Goal: Contribute content: Contribute content

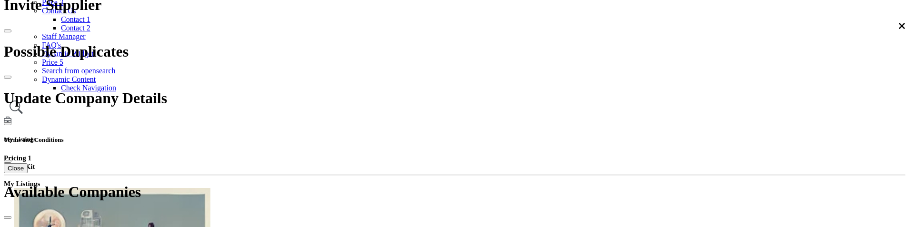
scroll to position [413, 0]
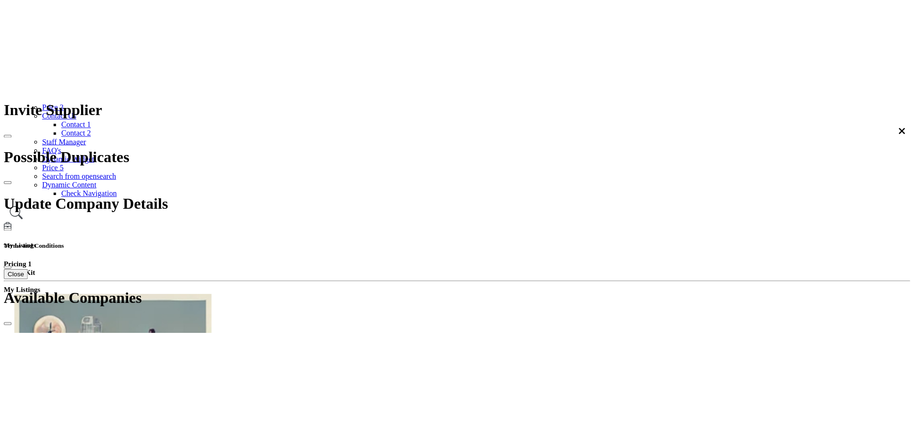
scroll to position [190, 0]
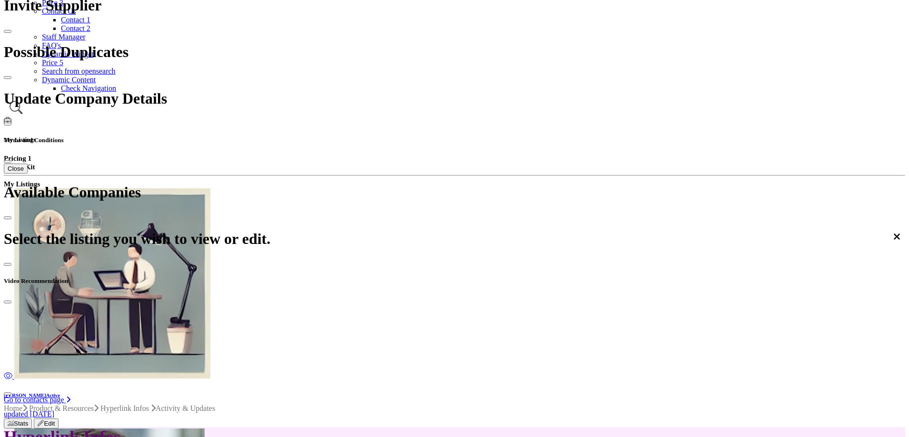
click at [0, 0] on div at bounding box center [0, 0] width 0 height 0
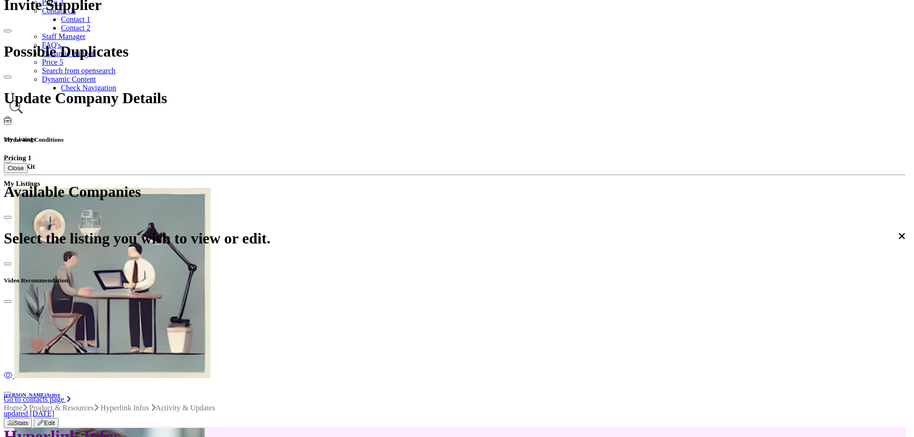
scroll to position [265, 0]
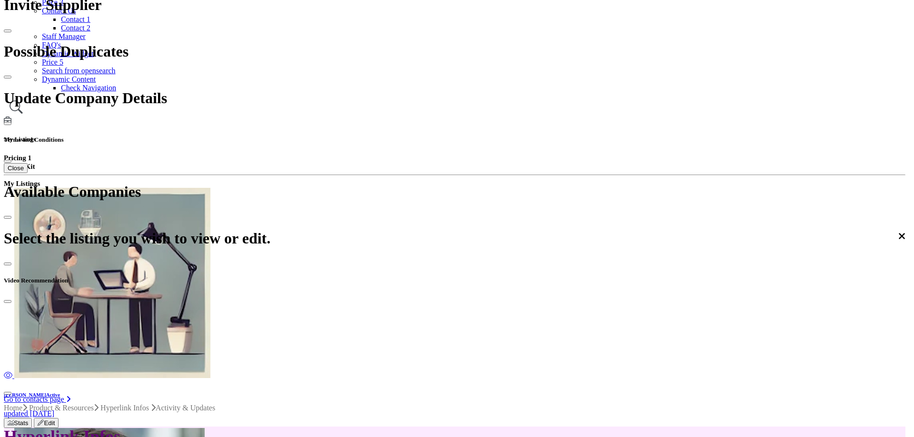
type input "********"
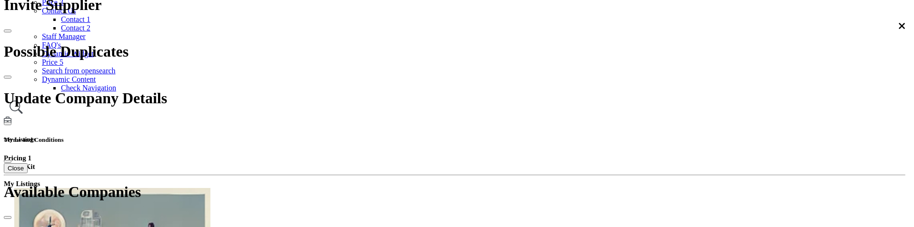
scroll to position [362, 0]
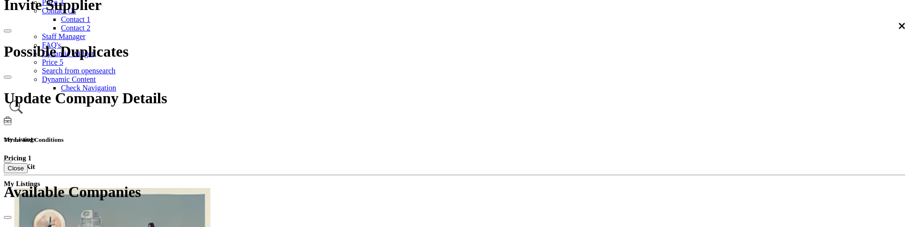
type input "****"
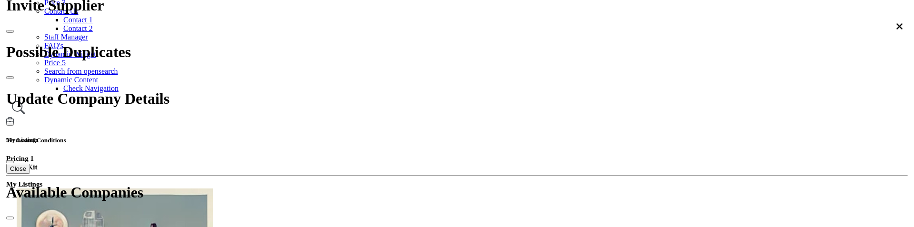
scroll to position [190, 0]
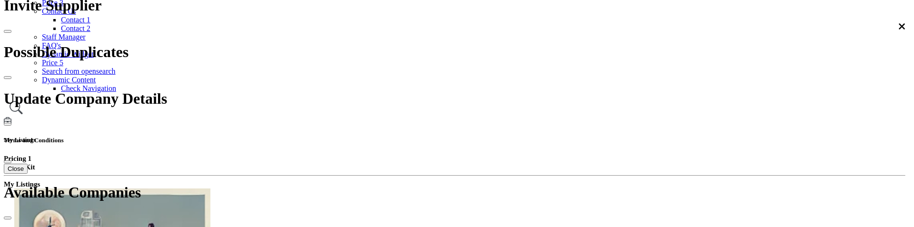
scroll to position [190, 0]
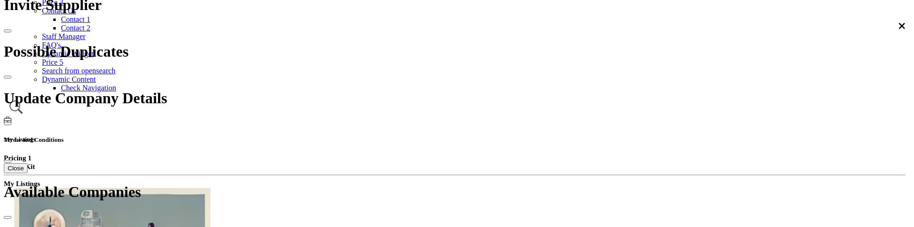
scroll to position [287, 0]
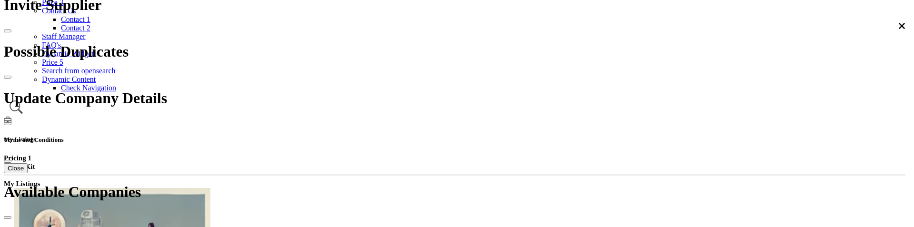
type input "****"
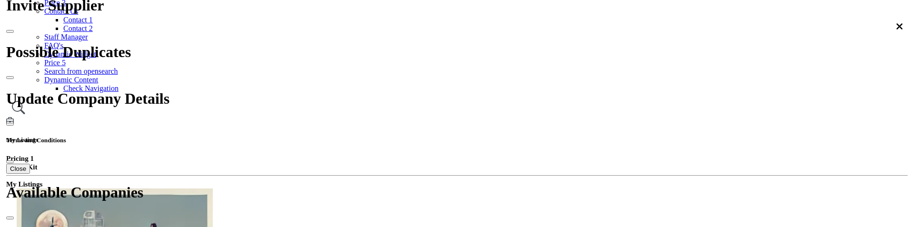
scroll to position [190, 0]
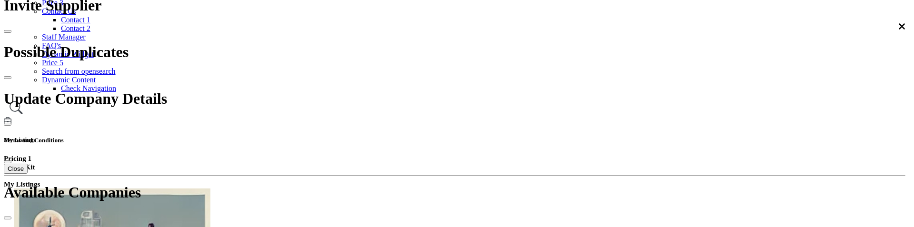
scroll to position [190, 0]
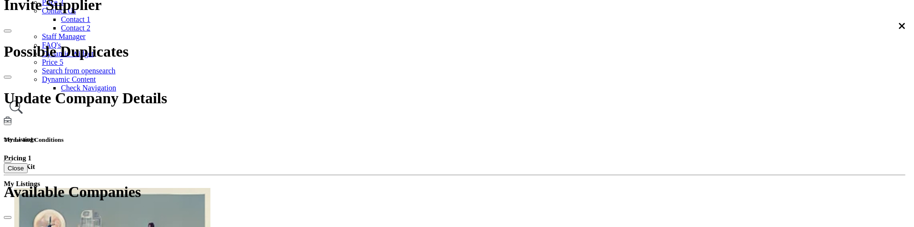
type input "*****"
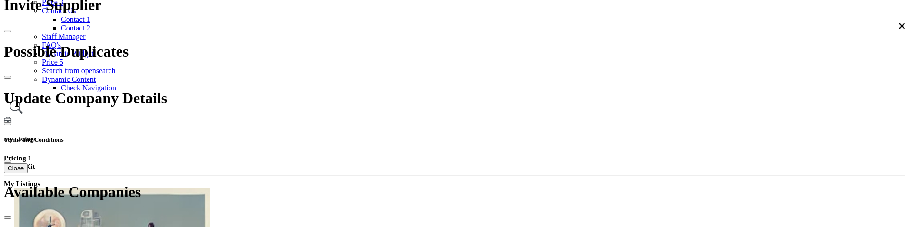
scroll to position [382, 0]
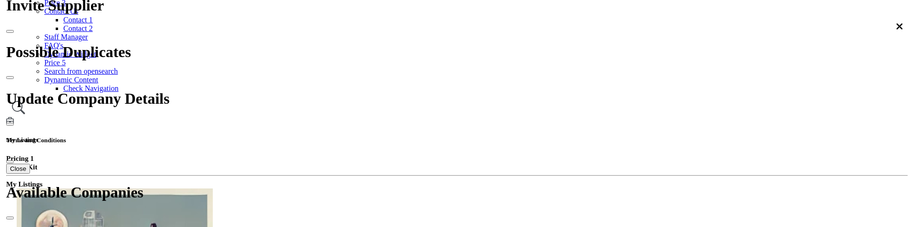
scroll to position [190, 0]
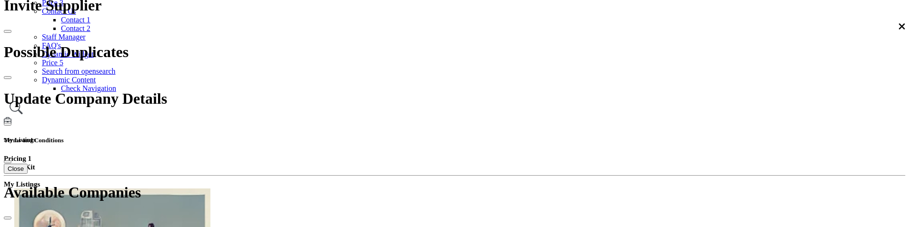
scroll to position [190, 0]
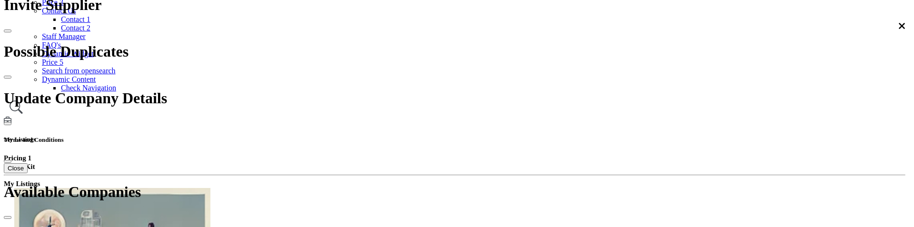
type input "*******"
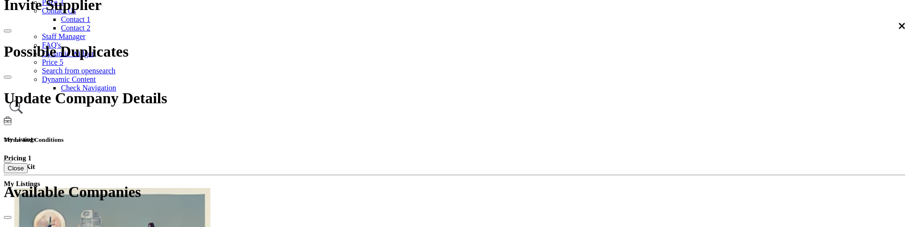
scroll to position [396, 0]
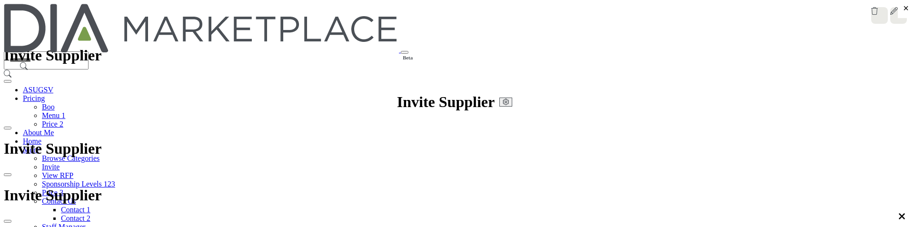
scroll to position [31, 0]
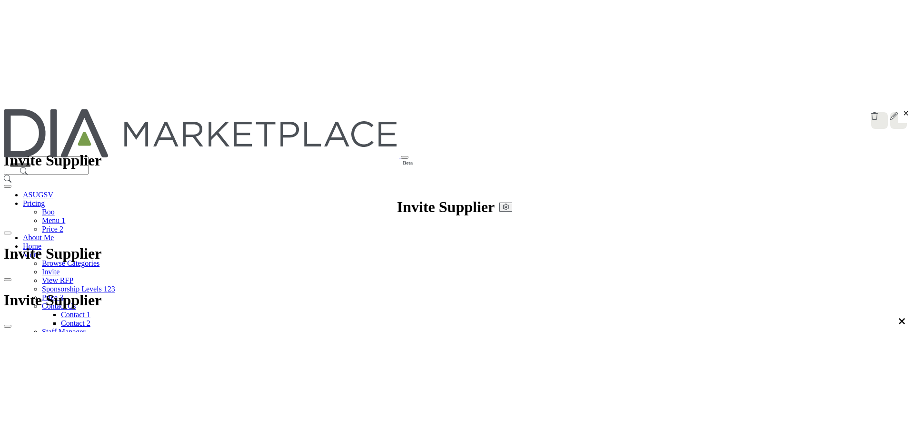
scroll to position [0, 0]
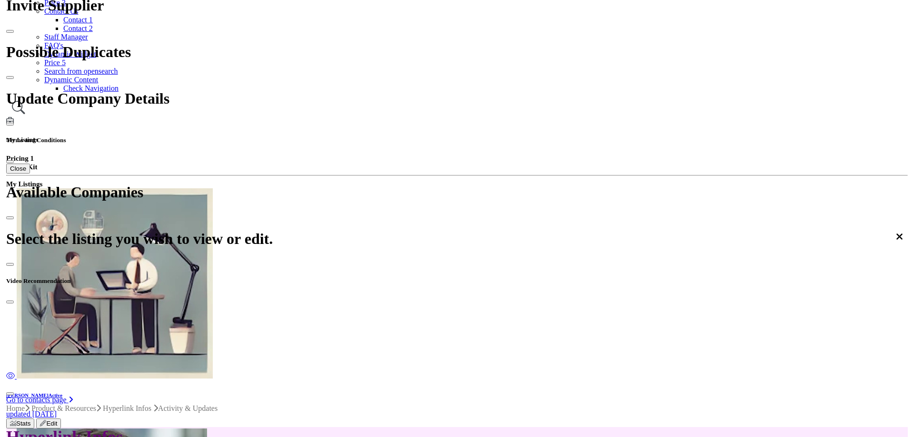
scroll to position [190, 0]
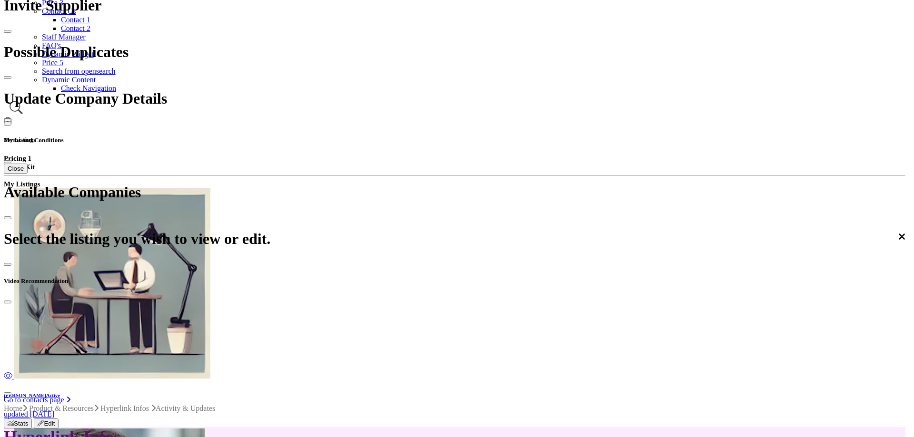
scroll to position [190, 0]
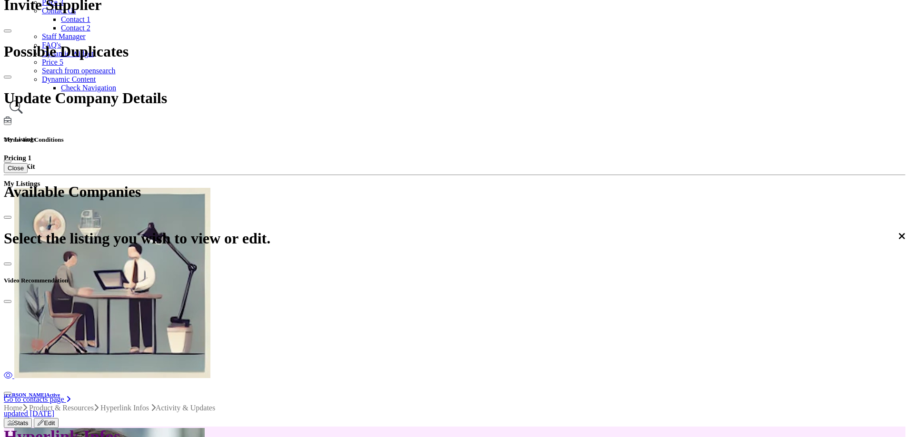
type input "*****"
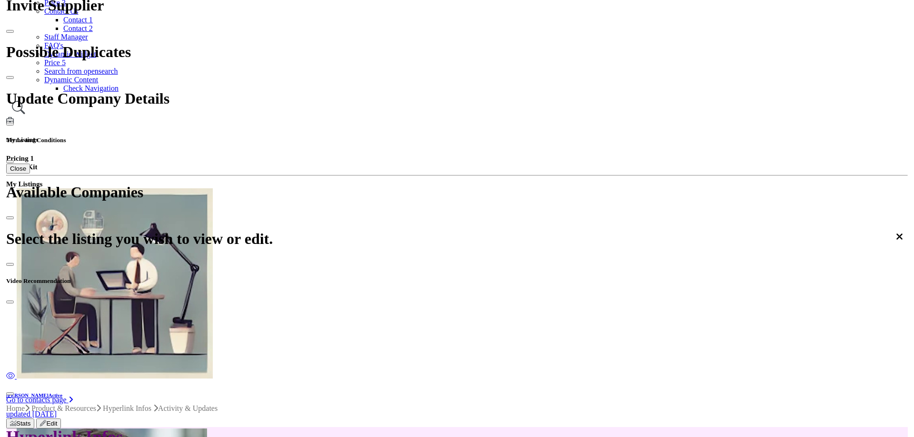
scroll to position [190, 0]
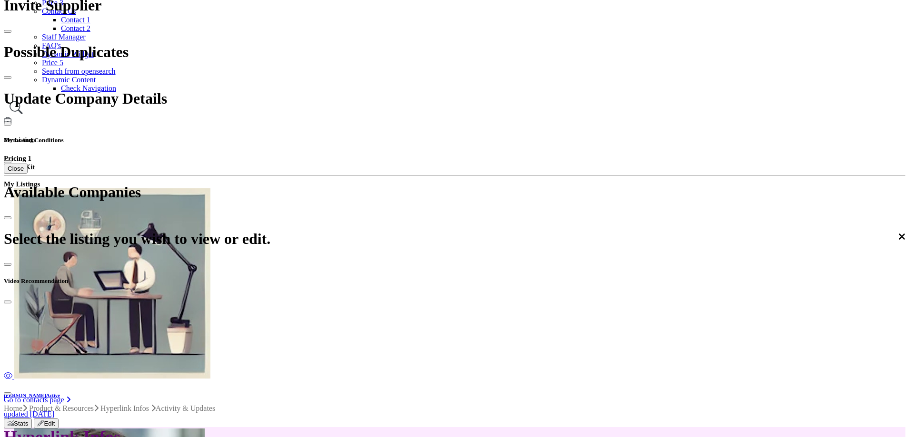
type input "**********"
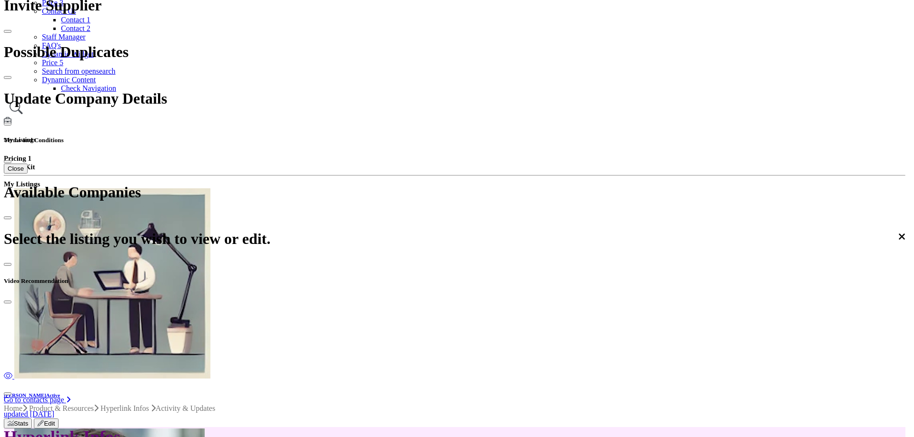
scroll to position [172, 0]
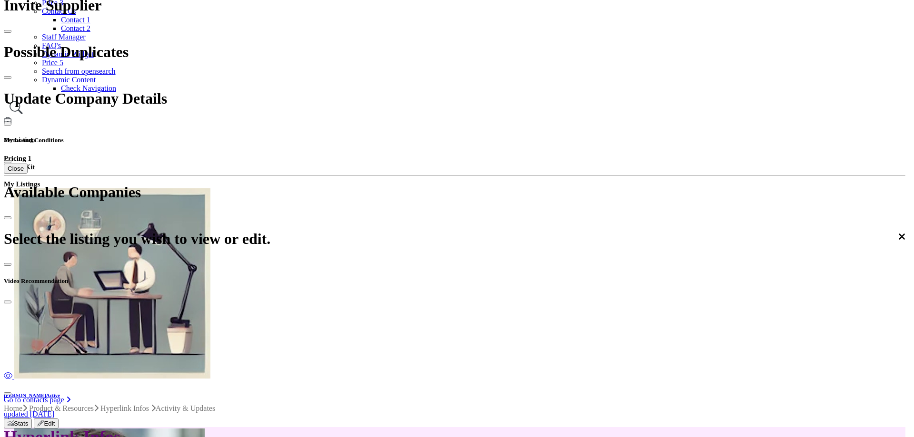
scroll to position [1746, 0]
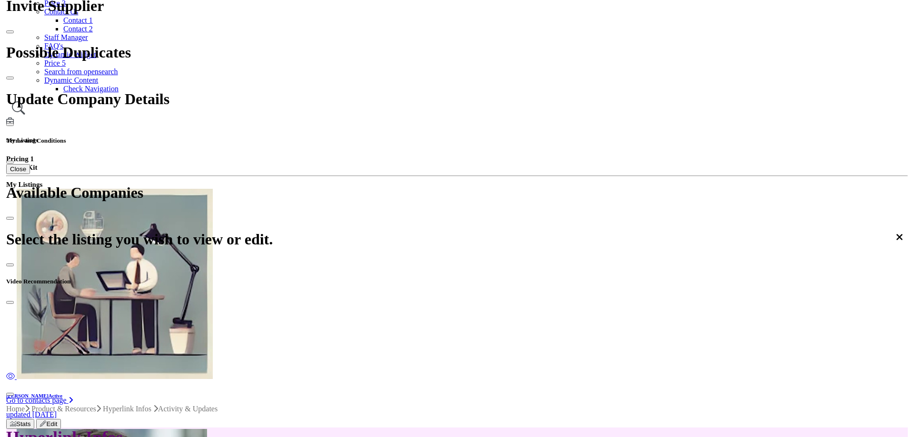
scroll to position [189, 0]
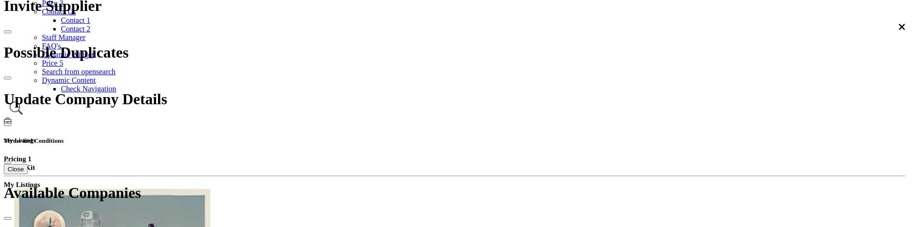
scroll to position [1380, 0]
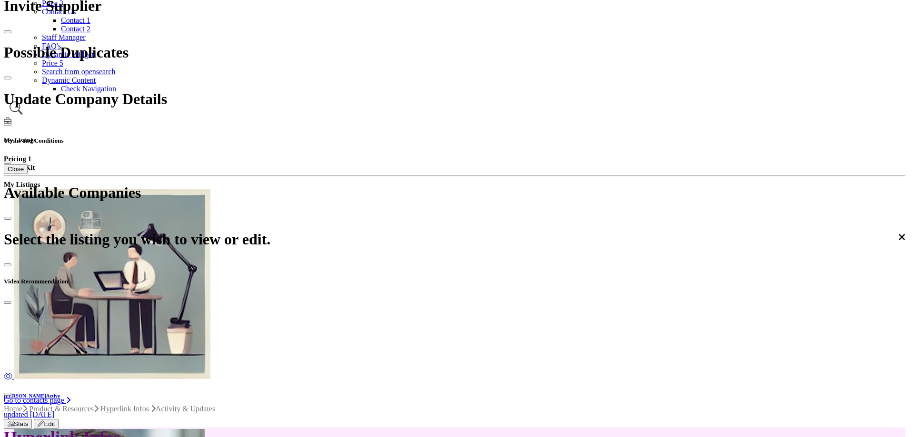
scroll to position [1238, 0]
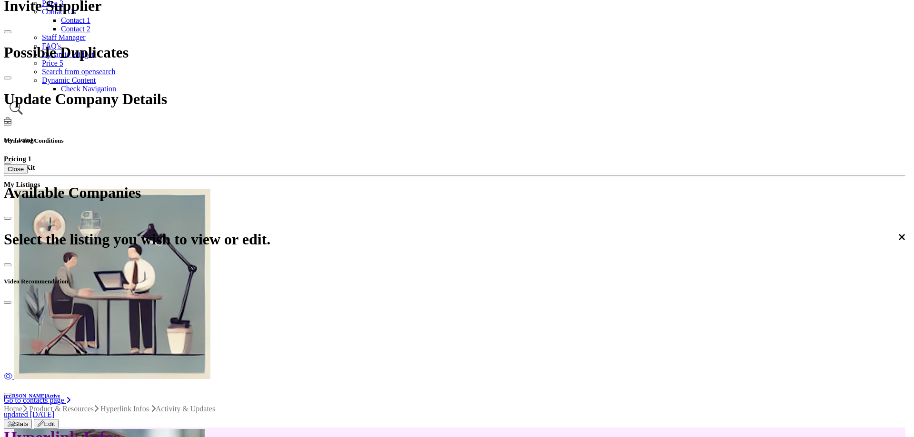
drag, startPoint x: 327, startPoint y: 89, endPoint x: 177, endPoint y: 71, distance: 151.9
drag, startPoint x: 340, startPoint y: 83, endPoint x: 252, endPoint y: 83, distance: 88.1
type input "**********"
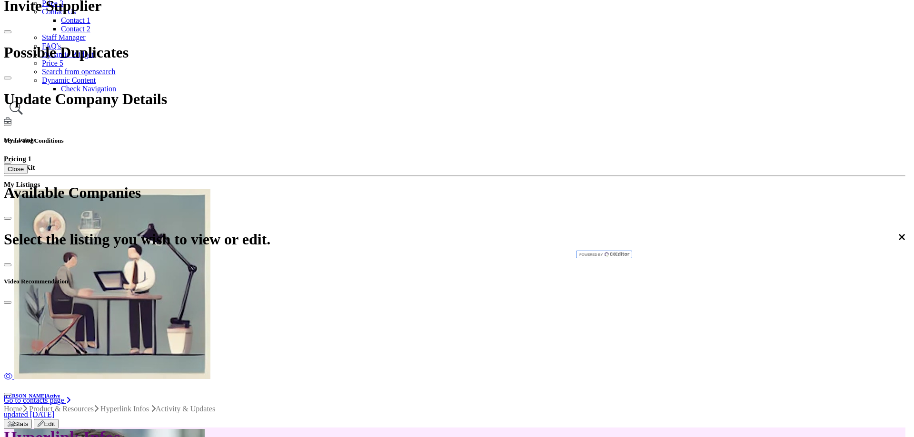
drag, startPoint x: 309, startPoint y: 145, endPoint x: 276, endPoint y: 145, distance: 32.8
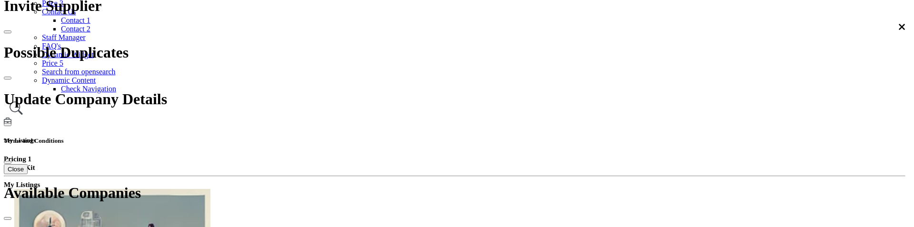
scroll to position [364, 0]
drag, startPoint x: 285, startPoint y: 128, endPoint x: 473, endPoint y: 145, distance: 188.3
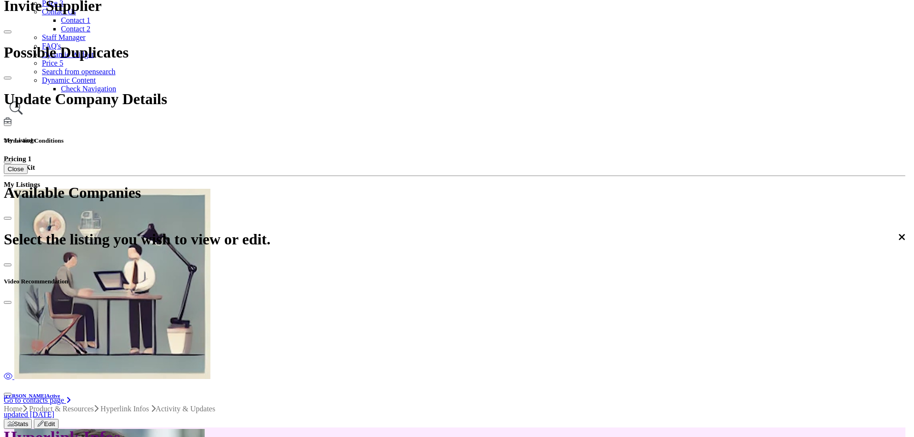
scroll to position [0, 0]
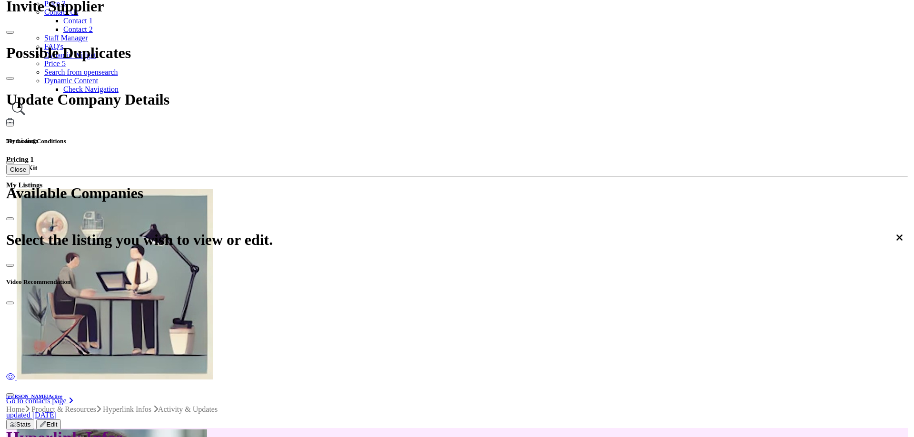
scroll to position [189, 0]
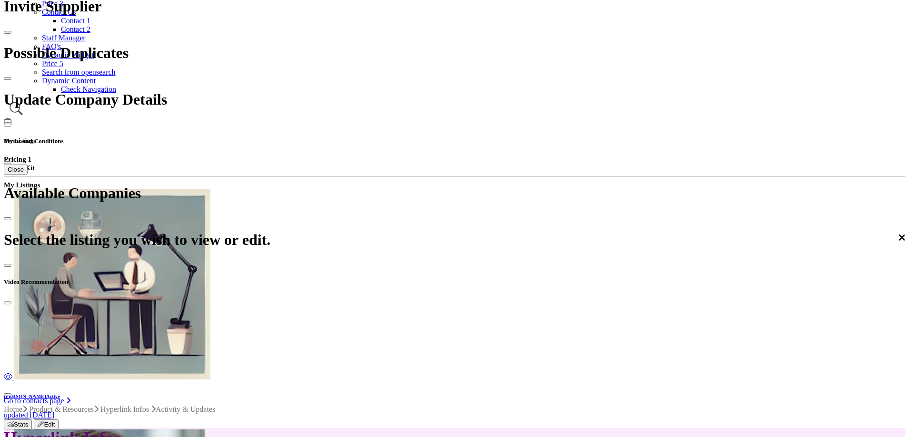
scroll to position [189, 0]
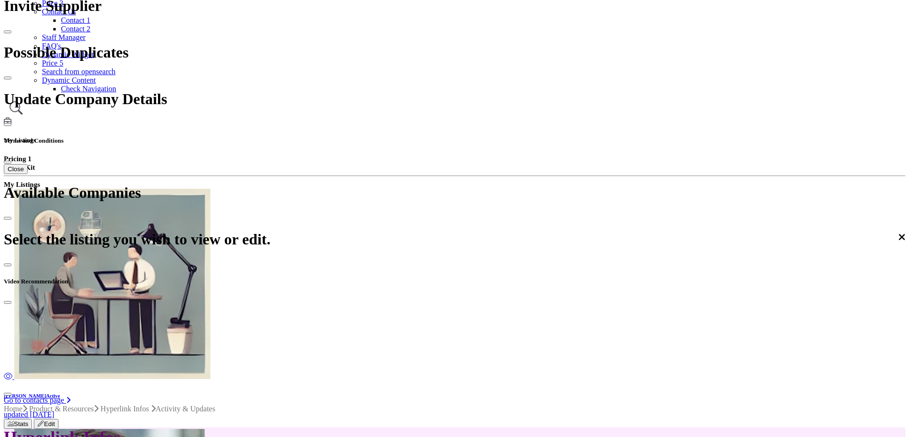
scroll to position [162, 0]
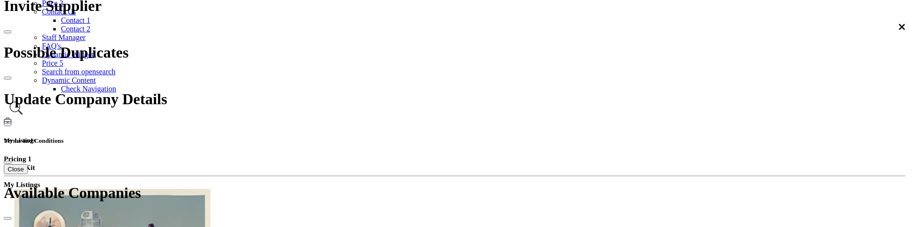
scroll to position [372, 0]
